Goal: Information Seeking & Learning: Learn about a topic

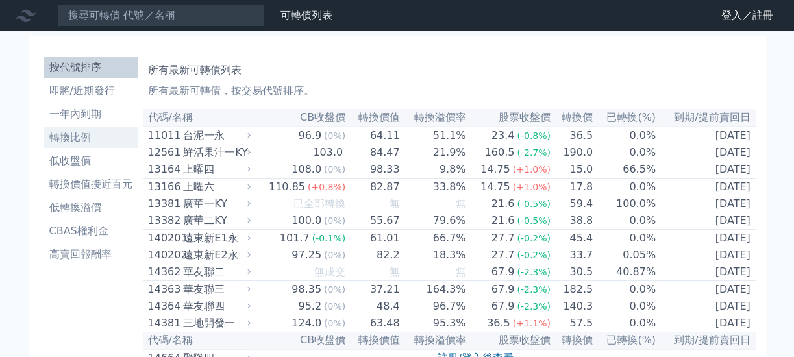
click at [77, 140] on li "轉換比例" at bounding box center [91, 138] width 94 height 16
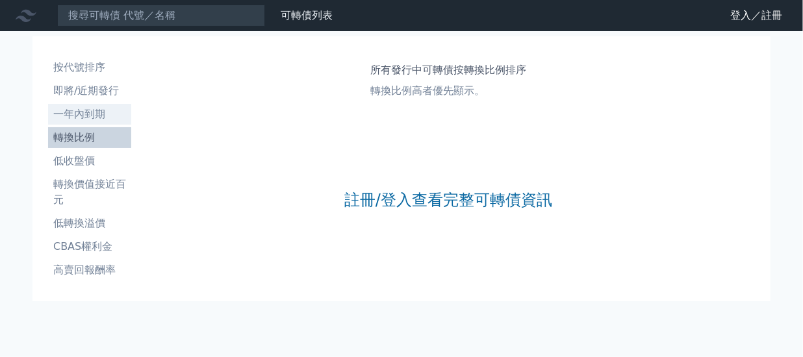
click at [79, 118] on li "一年內到期" at bounding box center [89, 115] width 83 height 16
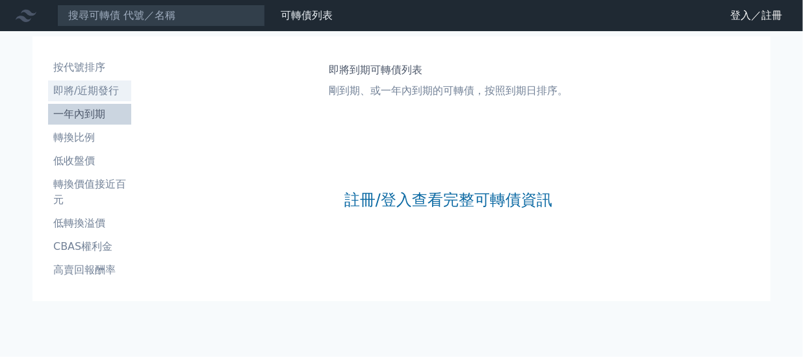
click at [86, 95] on li "即將/近期發行" at bounding box center [89, 91] width 83 height 16
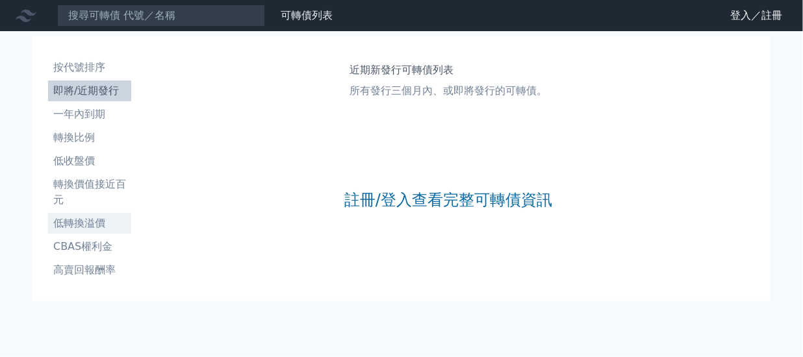
click at [94, 227] on li "低轉換溢價" at bounding box center [89, 224] width 83 height 16
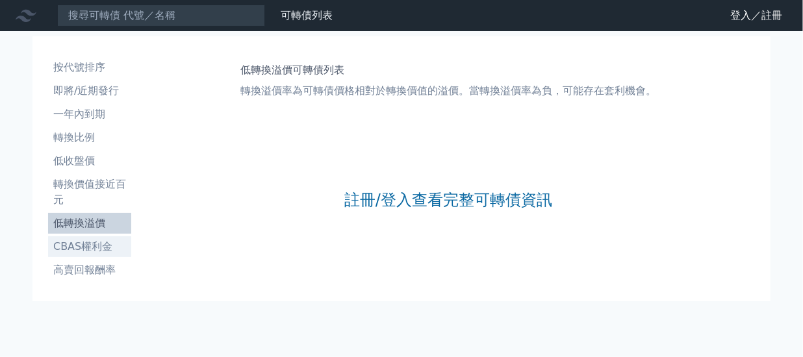
click at [94, 246] on li "CBAS權利金" at bounding box center [89, 247] width 83 height 16
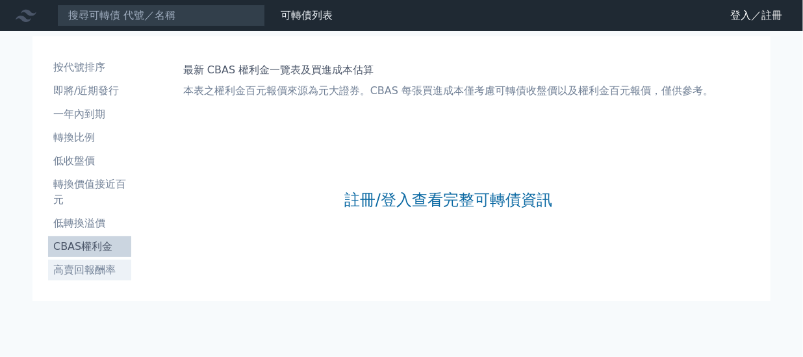
click at [91, 265] on li "高賣回報酬率" at bounding box center [89, 270] width 83 height 16
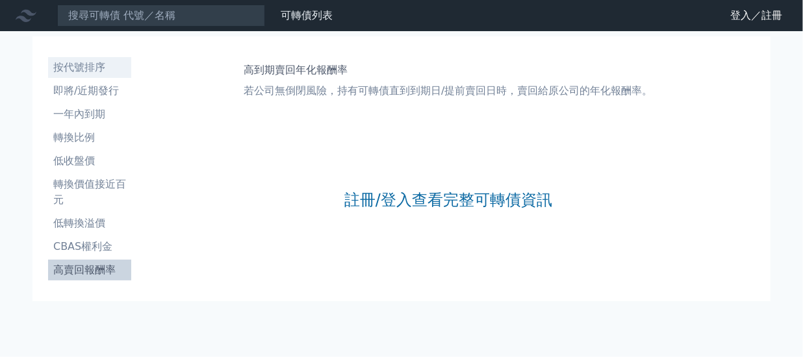
click at [92, 71] on li "按代號排序" at bounding box center [89, 68] width 83 height 16
